Goal: Task Accomplishment & Management: Manage account settings

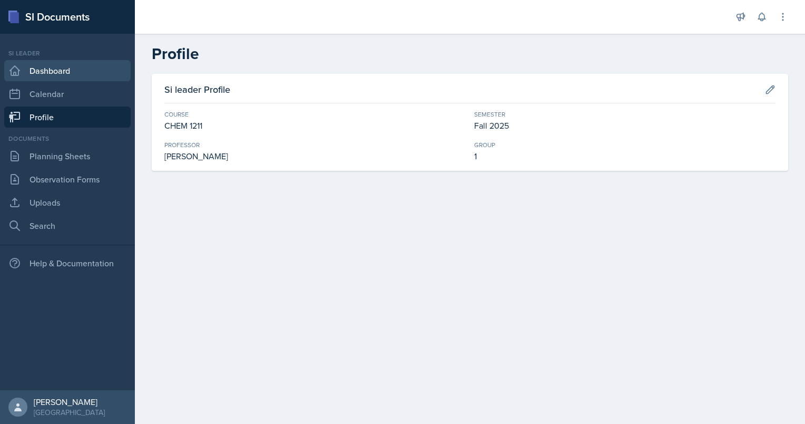
click at [94, 73] on link "Dashboard" at bounding box center [67, 70] width 127 height 21
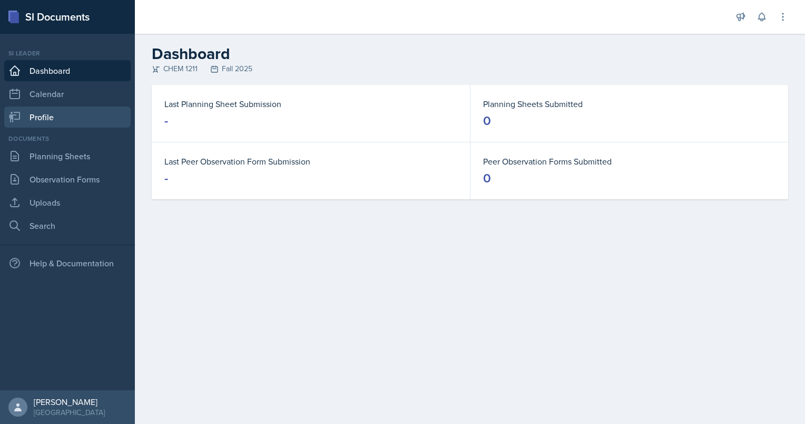
click at [76, 117] on link "Profile" at bounding box center [67, 116] width 127 height 21
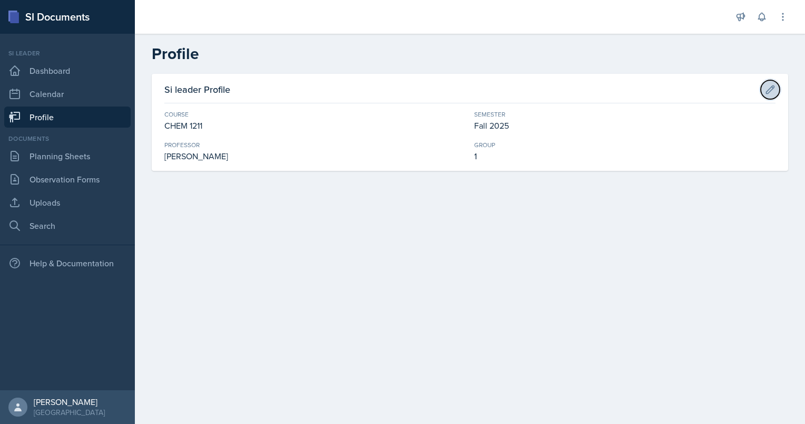
click at [772, 85] on icon at bounding box center [770, 89] width 11 height 11
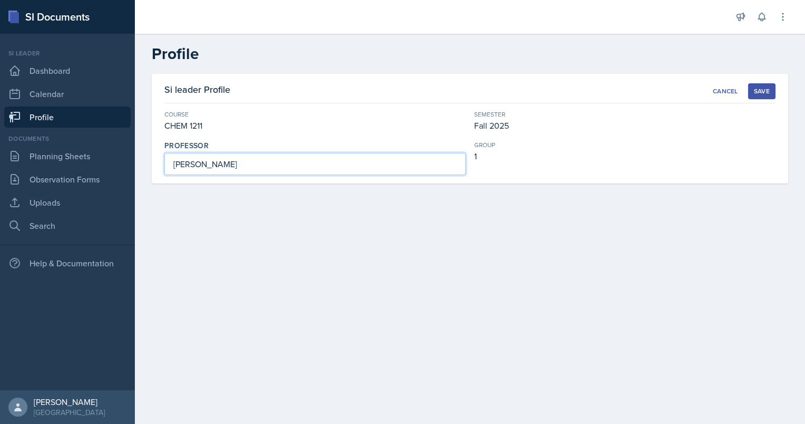
drag, startPoint x: 263, startPoint y: 163, endPoint x: 103, endPoint y: 167, distance: 160.3
click at [103, 167] on div "SI Documents Si leader Dashboard Calendar Profile Documents Planning Sheets Obs…" at bounding box center [402, 212] width 805 height 424
type input "[PERSON_NAME]"
click at [755, 90] on div "Save" at bounding box center [762, 91] width 16 height 8
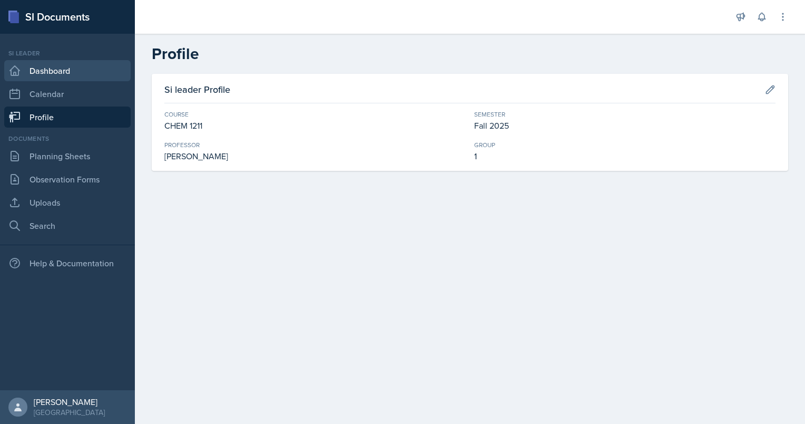
click at [79, 71] on link "Dashboard" at bounding box center [67, 70] width 127 height 21
